Goal: Check status: Check status

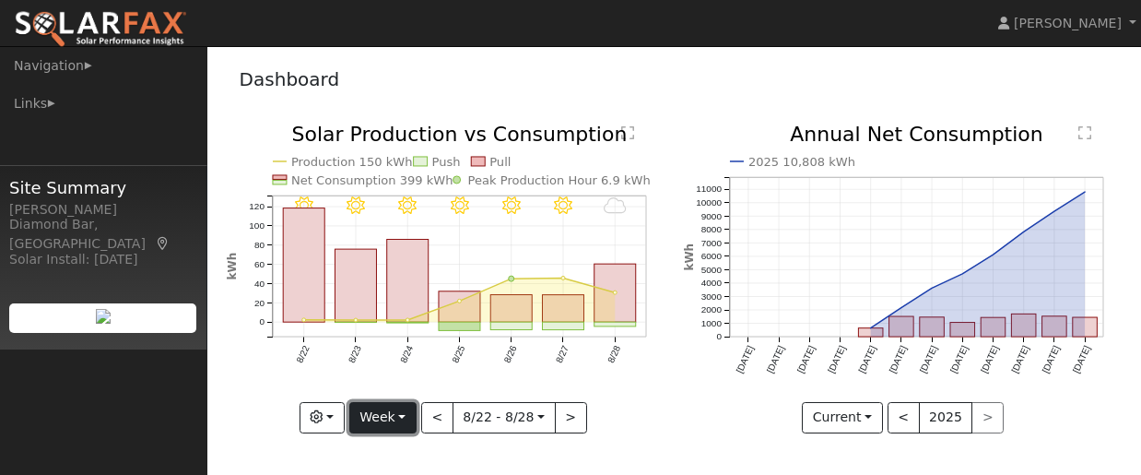
click at [409, 415] on button "Week" at bounding box center [382, 417] width 67 height 31
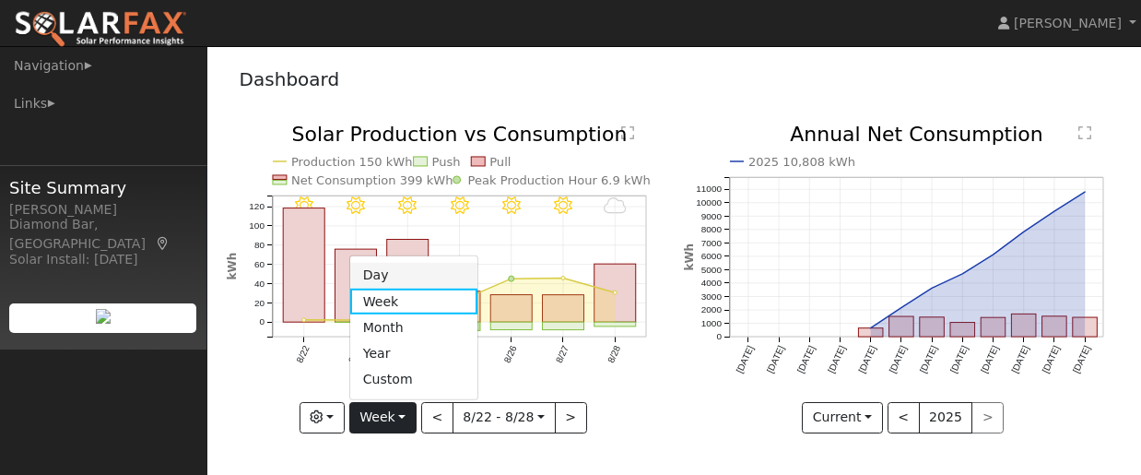
click at [390, 278] on link "Day" at bounding box center [414, 276] width 128 height 26
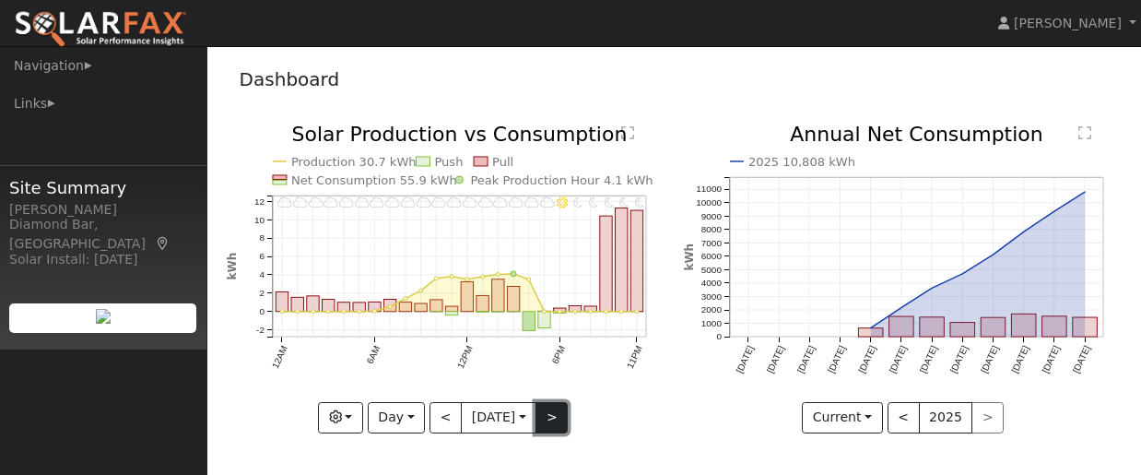
click at [552, 424] on button ">" at bounding box center [551, 417] width 32 height 31
type input "[DATE]"
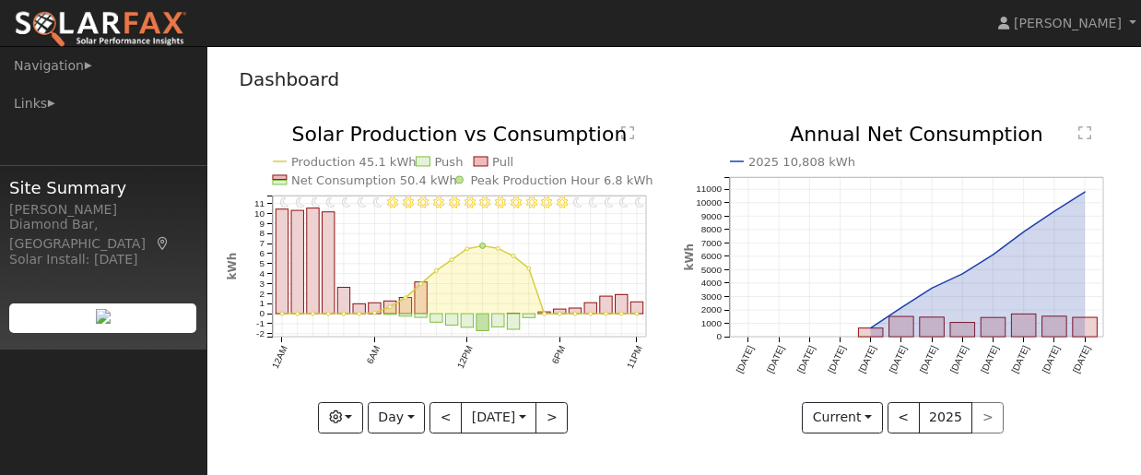
click at [568, 416] on icon "11PM - Clear 10PM - Clear 9PM - Clear 8PM - Clear 7PM - Clear 6PM - Clear 5PM -…" at bounding box center [446, 275] width 438 height 303
click at [555, 419] on button ">" at bounding box center [551, 417] width 32 height 31
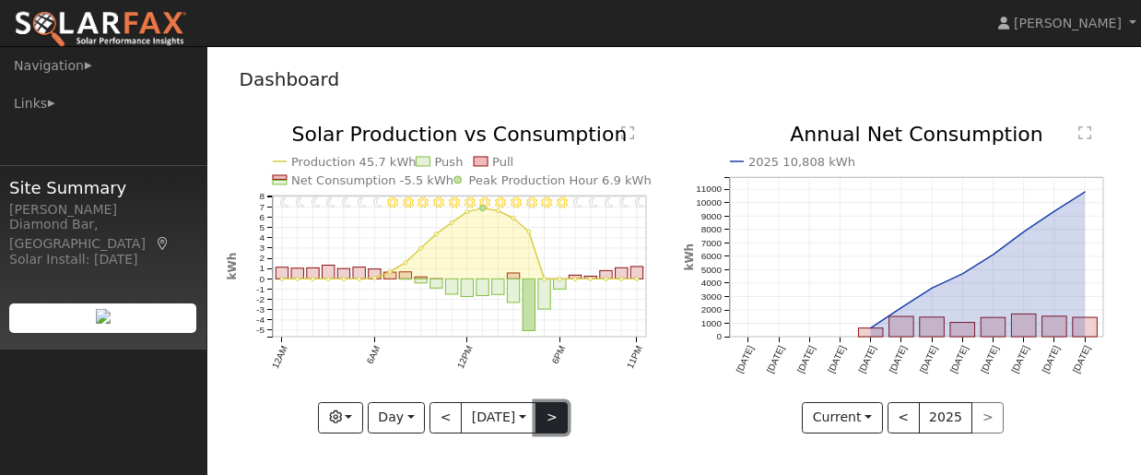
click at [555, 421] on button ">" at bounding box center [551, 417] width 32 height 31
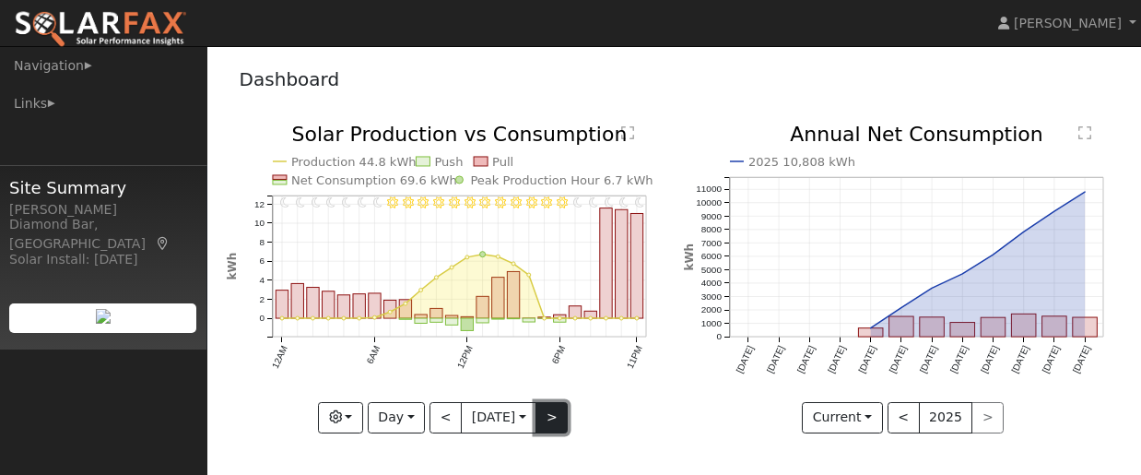
click at [557, 416] on button ">" at bounding box center [551, 417] width 32 height 31
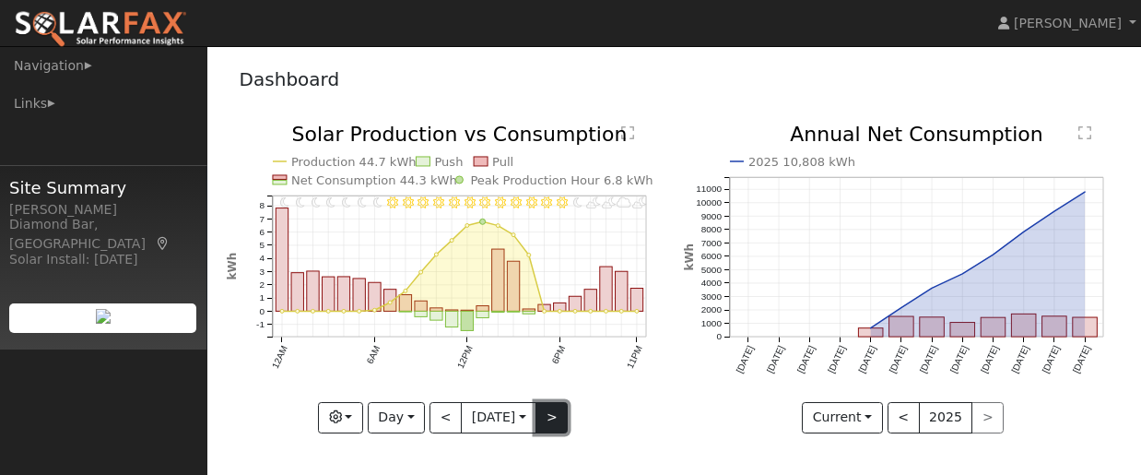
click at [565, 425] on button ">" at bounding box center [551, 417] width 32 height 31
type input "[DATE]"
